Goal: Transaction & Acquisition: Download file/media

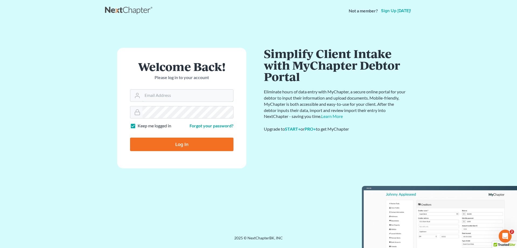
type input "[PERSON_NAME][EMAIL_ADDRESS][DOMAIN_NAME]"
click at [168, 142] on input "Log In" at bounding box center [181, 143] width 103 height 13
type input "Thinking..."
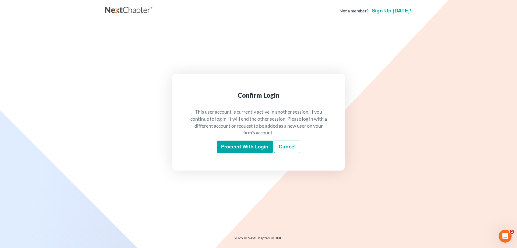
drag, startPoint x: 237, startPoint y: 148, endPoint x: 176, endPoint y: 151, distance: 60.7
click at [236, 148] on input "Proceed with login" at bounding box center [245, 146] width 56 height 12
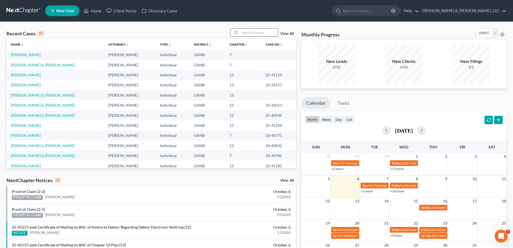
click at [244, 32] on input "search" at bounding box center [259, 33] width 38 height 8
type input "[PERSON_NAME]"
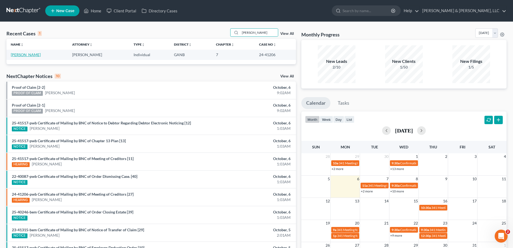
click at [21, 54] on link "[PERSON_NAME]" at bounding box center [26, 54] width 30 height 5
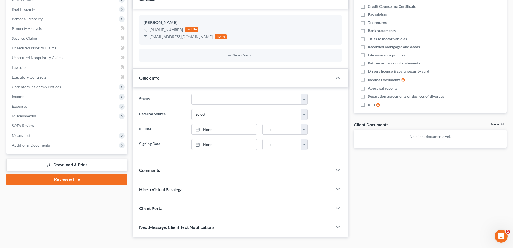
scroll to position [85, 0]
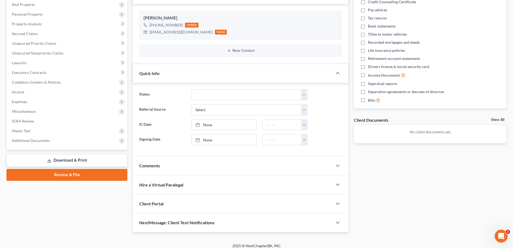
click at [63, 159] on link "Download & Print" at bounding box center [66, 160] width 121 height 13
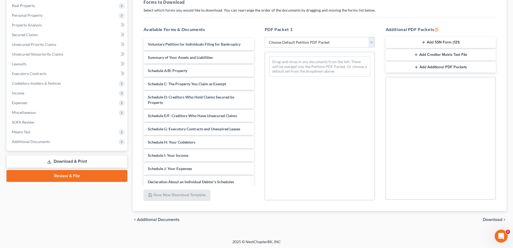
scroll to position [83, 0]
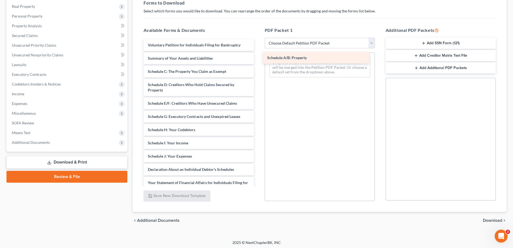
drag, startPoint x: 169, startPoint y: 71, endPoint x: 288, endPoint y: 57, distance: 120.1
click at [258, 57] on div "Schedule A/B: Property Voluntary Petition for Individuals Filing for Bankruptcy…" at bounding box center [198, 161] width 119 height 245
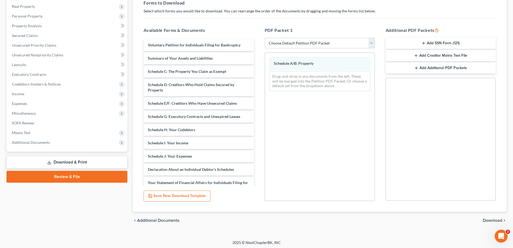
drag, startPoint x: 373, startPoint y: 41, endPoint x: 368, endPoint y: 41, distance: 4.6
click at [371, 41] on select "Choose Default Petition PDF Packet Complete Bankruptcy Petition (all forms and …" at bounding box center [320, 43] width 110 height 11
select select "2"
click at [265, 38] on select "Choose Default Petition PDF Packet Complete Bankruptcy Petition (all forms and …" at bounding box center [320, 43] width 110 height 11
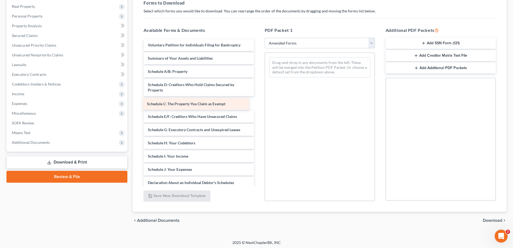
drag, startPoint x: 166, startPoint y: 83, endPoint x: 165, endPoint y: 102, distance: 19.1
click at [165, 102] on div "Schedule C: The Property You Claim as Exempt Voluntary Petition for Individuals…" at bounding box center [198, 168] width 119 height 258
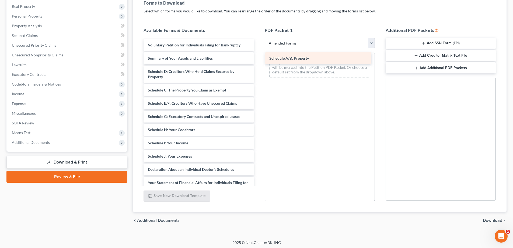
drag, startPoint x: 164, startPoint y: 69, endPoint x: 286, endPoint y: 56, distance: 122.2
click at [258, 56] on div "Schedule A/B: Property Voluntary Petition for Individuals Filing for Bankruptcy…" at bounding box center [198, 161] width 119 height 245
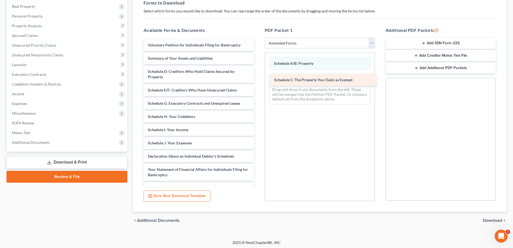
drag, startPoint x: 155, startPoint y: 91, endPoint x: 282, endPoint y: 81, distance: 126.7
click at [258, 81] on div "Schedule C: The Property You Claim as Exempt Voluntary Petition for Individuals…" at bounding box center [198, 154] width 119 height 231
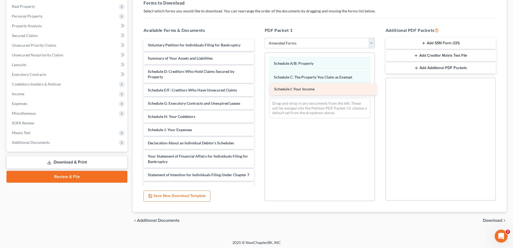
drag, startPoint x: 163, startPoint y: 130, endPoint x: 289, endPoint y: 89, distance: 132.2
click at [258, 89] on div "Schedule I: Your Income Voluntary Petition for Individuals Filing for Bankruptc…" at bounding box center [198, 148] width 119 height 218
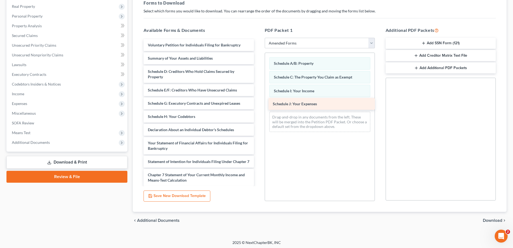
drag, startPoint x: 154, startPoint y: 130, endPoint x: 278, endPoint y: 105, distance: 127.3
click at [258, 105] on div "Schedule J: Your Expenses Voluntary Petition for Individuals Filing for Bankrup…" at bounding box center [198, 141] width 119 height 205
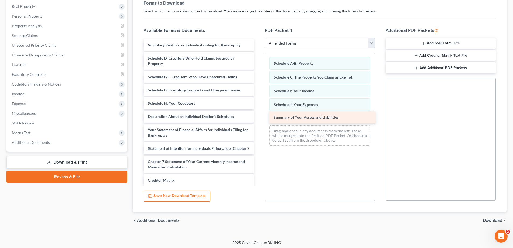
drag, startPoint x: 164, startPoint y: 57, endPoint x: 290, endPoint y: 116, distance: 139.0
click at [258, 116] on div "Summary of Your Assets and Liabilities Voluntary Petition for Individuals Filin…" at bounding box center [198, 135] width 119 height 192
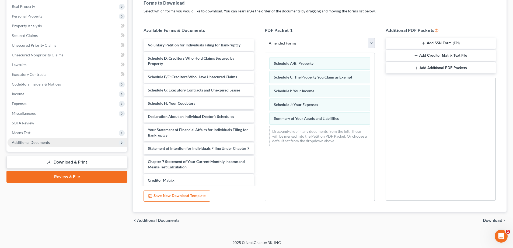
click at [23, 141] on span "Additional Documents" at bounding box center [31, 142] width 38 height 5
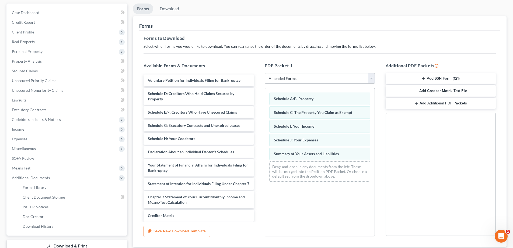
scroll to position [49, 0]
click at [121, 147] on icon at bounding box center [122, 148] width 4 height 4
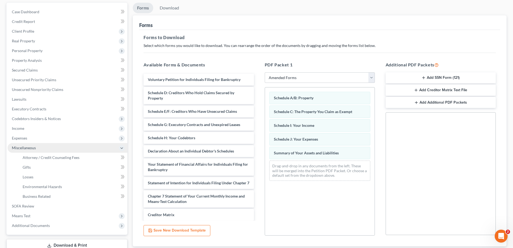
click at [121, 147] on icon at bounding box center [122, 148] width 4 height 4
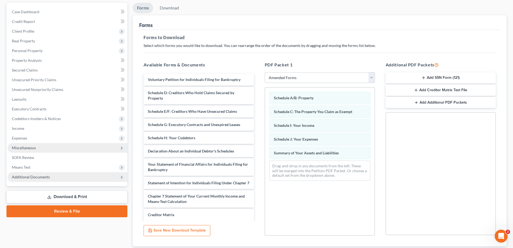
click at [120, 177] on icon at bounding box center [122, 177] width 4 height 4
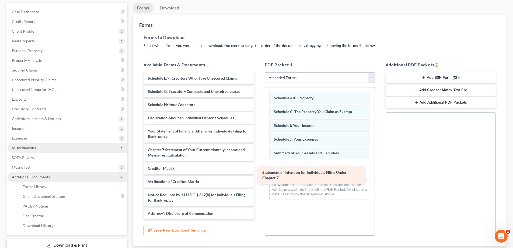
scroll to position [33, 0]
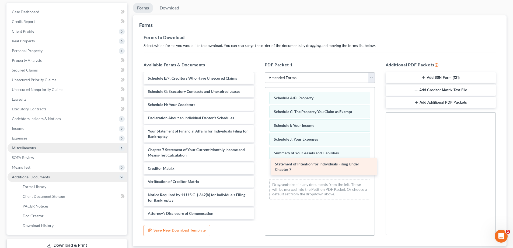
drag, startPoint x: 158, startPoint y: 146, endPoint x: 286, endPoint y: 166, distance: 129.8
click at [258, 166] on div "Statement of Intention for Individuals Filing Under Chapter 7 Voluntary Petitio…" at bounding box center [198, 129] width 119 height 179
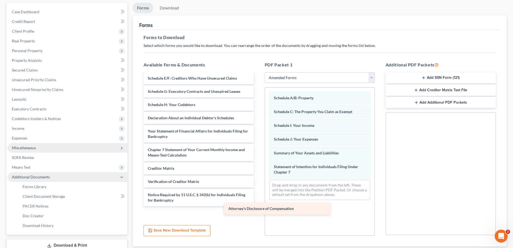
scroll to position [20, 0]
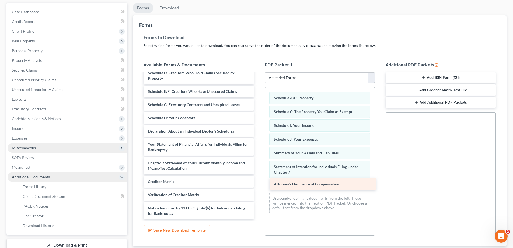
drag, startPoint x: 170, startPoint y: 213, endPoint x: 297, endPoint y: 183, distance: 129.7
click at [258, 183] on div "Attorney's Disclosure of Compensation Voluntary Petition for Individuals Filing…" at bounding box center [198, 136] width 119 height 165
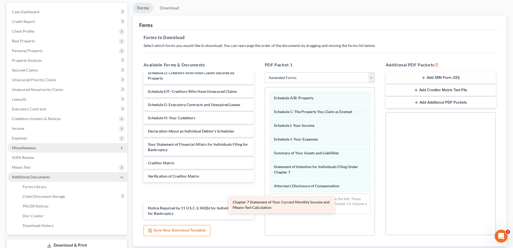
scroll to position [1, 0]
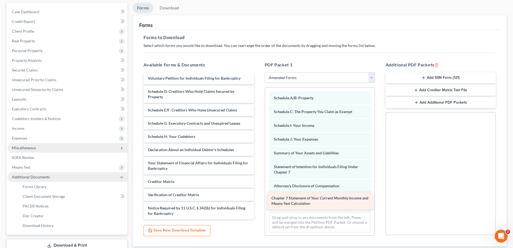
drag, startPoint x: 166, startPoint y: 164, endPoint x: 291, endPoint y: 199, distance: 130.0
click at [258, 199] on div "Chapter 7 Statement of Your Current Monthly Income and Means-Test Calculation V…" at bounding box center [198, 145] width 119 height 147
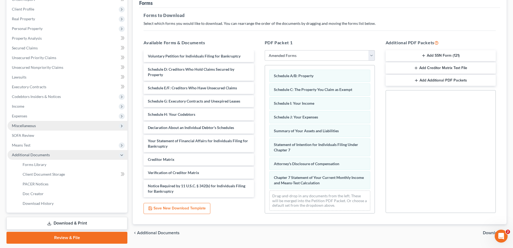
scroll to position [87, 0]
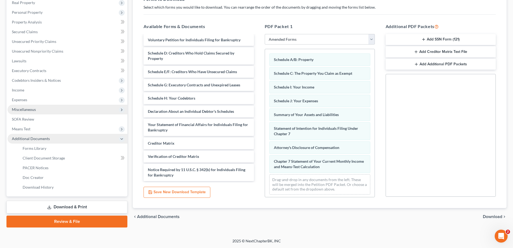
click at [492, 214] on span "Download" at bounding box center [492, 216] width 19 height 4
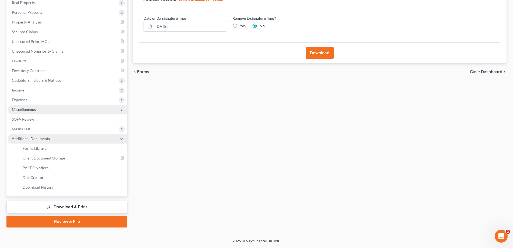
click at [313, 54] on button "Download" at bounding box center [320, 53] width 28 height 12
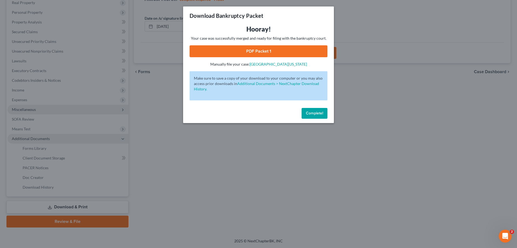
click at [309, 112] on span "Complete!" at bounding box center [314, 113] width 17 height 5
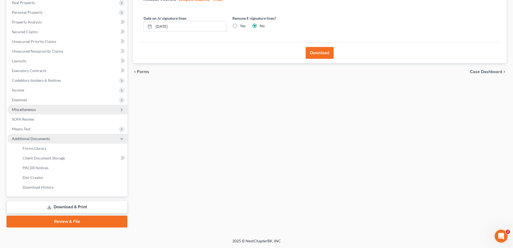
click at [321, 49] on button "Download" at bounding box center [320, 53] width 28 height 12
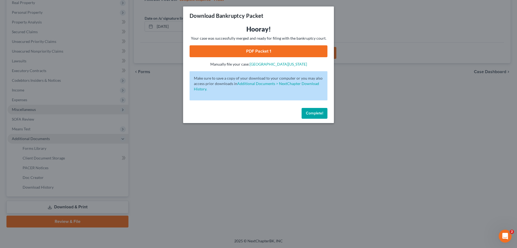
click at [313, 112] on span "Complete!" at bounding box center [314, 113] width 17 height 5
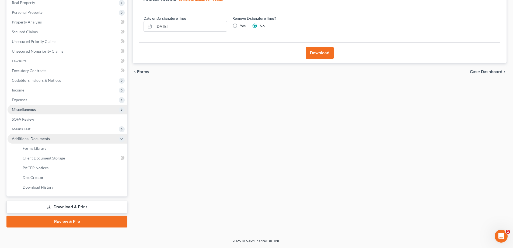
drag, startPoint x: 318, startPoint y: 52, endPoint x: 315, endPoint y: 55, distance: 4.2
click at [317, 53] on button "Download" at bounding box center [320, 53] width 28 height 12
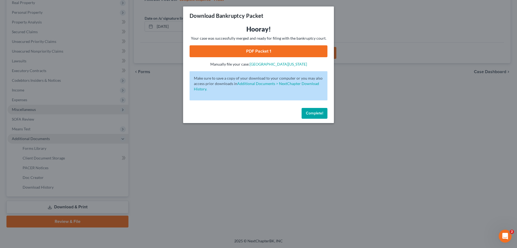
click at [314, 115] on span "Complete!" at bounding box center [314, 113] width 17 height 5
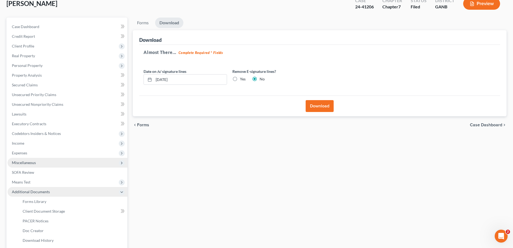
scroll to position [0, 0]
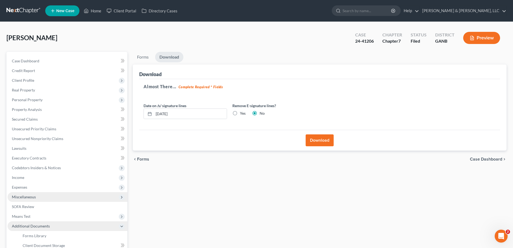
drag, startPoint x: 436, startPoint y: 96, endPoint x: 476, endPoint y: 55, distance: 56.6
click at [436, 96] on div "Almost There... Complete Required * Fields Date on /s/ signature lines [DATE] R…" at bounding box center [319, 104] width 361 height 51
drag, startPoint x: 325, startPoint y: 211, endPoint x: 497, endPoint y: 148, distance: 182.5
click at [327, 211] on div "Forms Download Forms Forms to Download Select which forms you would like to dow…" at bounding box center [319, 183] width 379 height 263
click at [415, 104] on div "Almost There... Complete Required * Fields Date on /s/ signature lines [DATE] R…" at bounding box center [319, 104] width 361 height 51
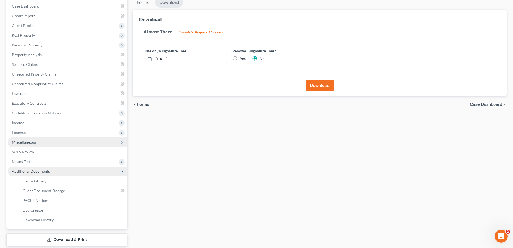
scroll to position [87, 0]
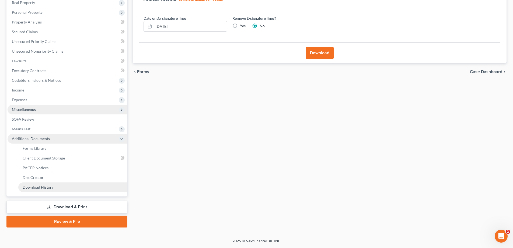
click at [30, 187] on span "Download History" at bounding box center [38, 187] width 31 height 5
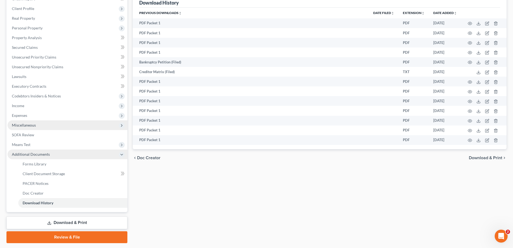
scroll to position [71, 0]
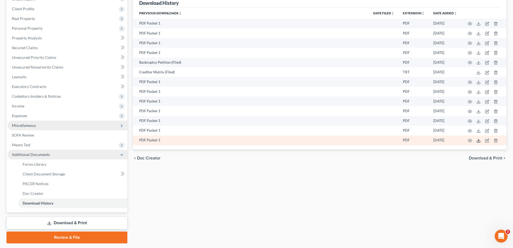
click at [478, 141] on polyline at bounding box center [479, 140] width 2 height 1
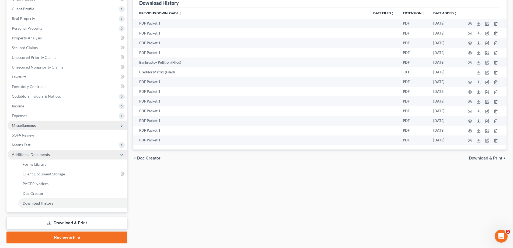
click at [192, 216] on div "Forms Library Client Document Storage PACER Notices Doc Creator Download Histor…" at bounding box center [319, 111] width 379 height 263
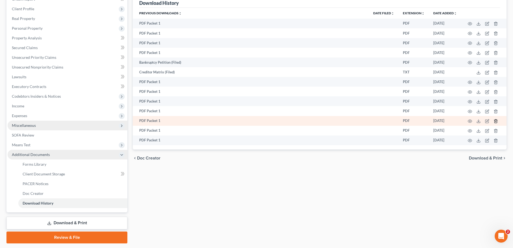
click at [496, 120] on icon "button" at bounding box center [496, 121] width 4 height 4
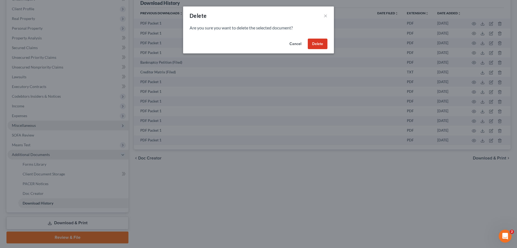
click at [318, 44] on button "Delete" at bounding box center [318, 44] width 20 height 11
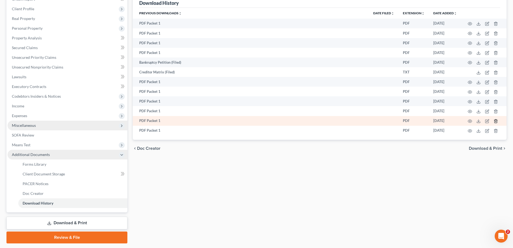
click at [496, 120] on icon "button" at bounding box center [496, 121] width 4 height 4
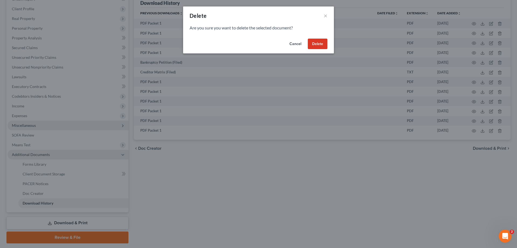
click at [317, 42] on button "Delete" at bounding box center [318, 44] width 20 height 11
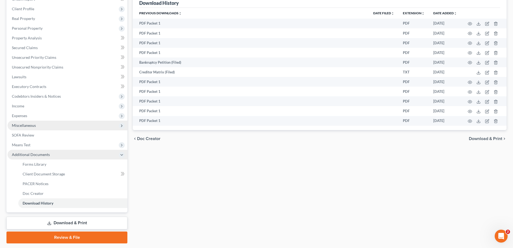
click at [281, 179] on div "Forms Library Client Document Storage PACER Notices Doc Creator Download Histor…" at bounding box center [319, 111] width 379 height 263
click at [176, 152] on div "Forms Library Client Document Storage PACER Notices Doc Creator Download Histor…" at bounding box center [319, 111] width 379 height 263
click at [382, 146] on div "chevron_left Doc Creator Download & Print chevron_right" at bounding box center [320, 138] width 374 height 17
